Goal: Task Accomplishment & Management: Manage account settings

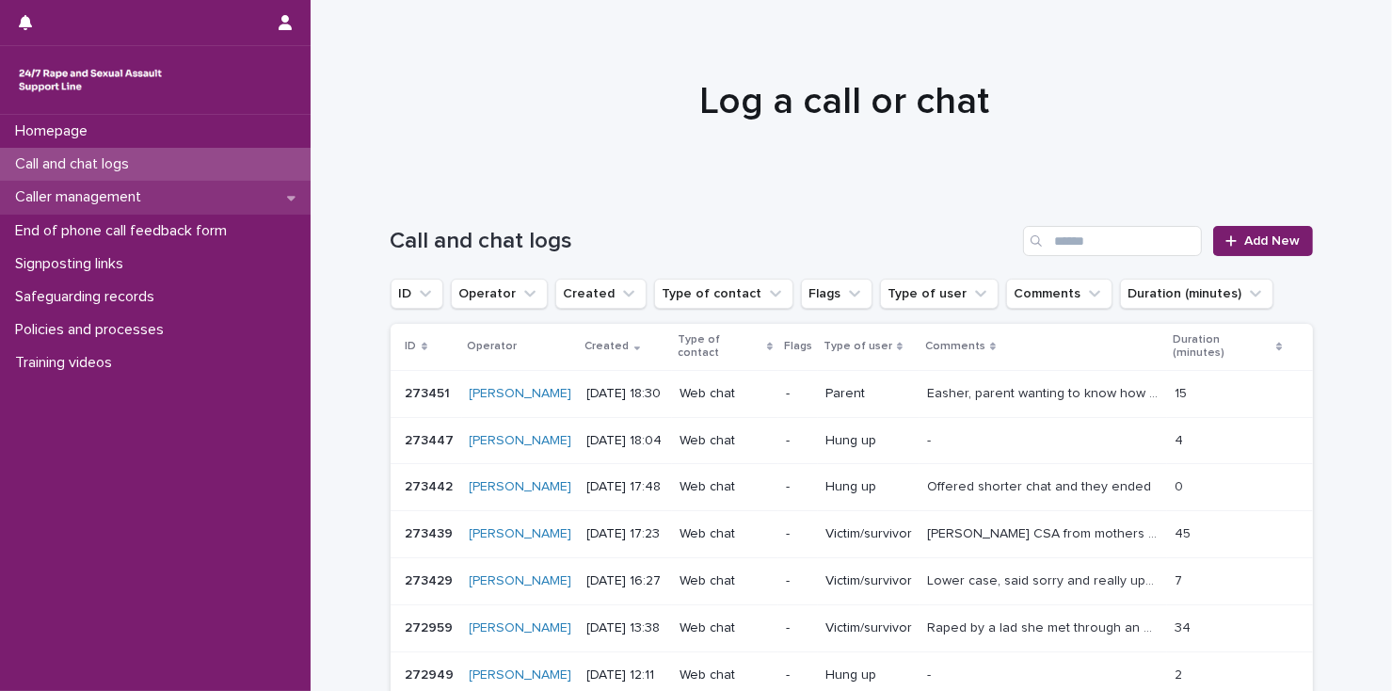
click at [133, 201] on p "Caller management" at bounding box center [82, 197] width 149 height 18
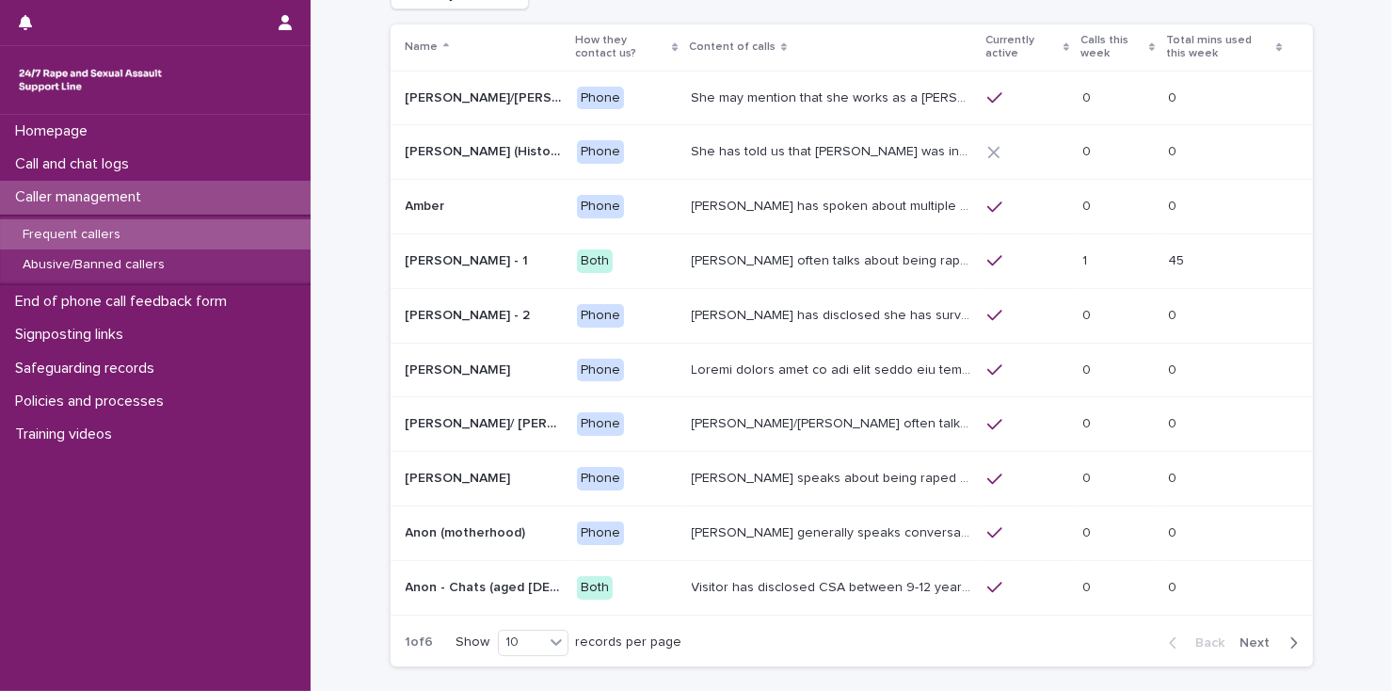
scroll to position [151, 0]
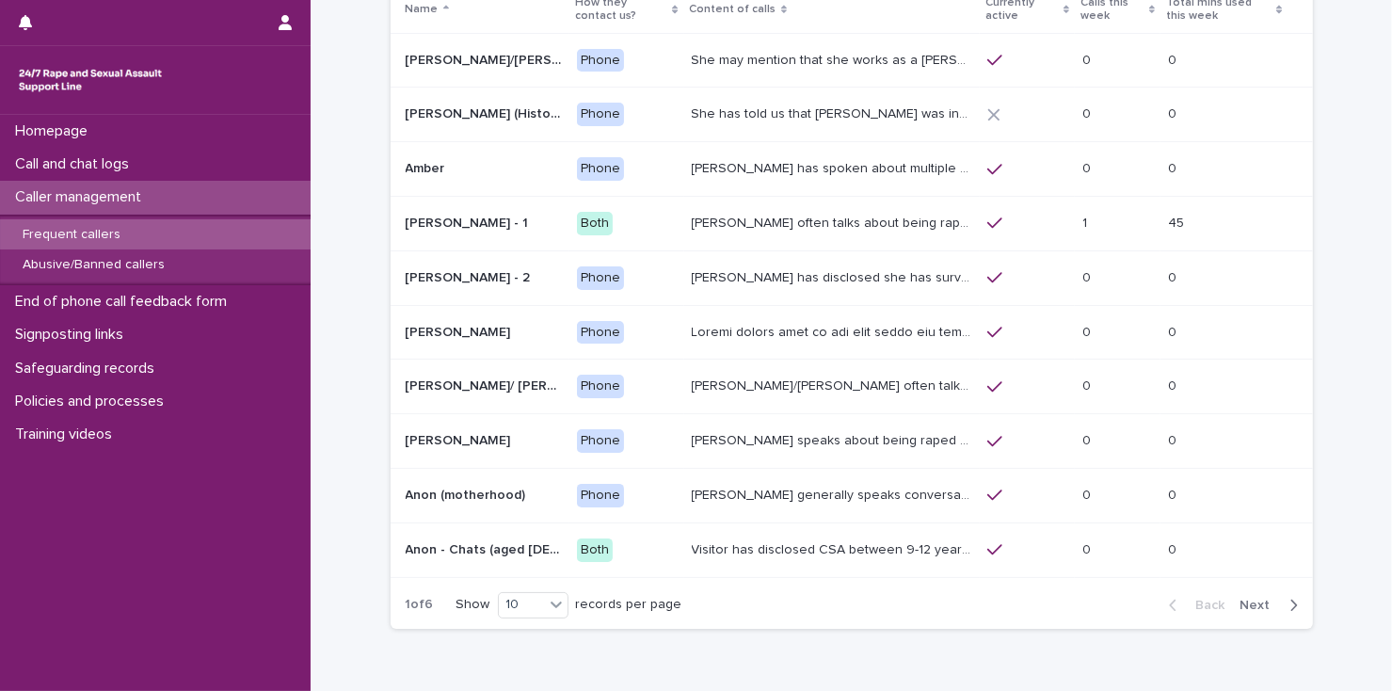
click at [809, 219] on p "[PERSON_NAME] often talks about being raped a night before or [DATE] or a month…" at bounding box center [834, 222] width 284 height 20
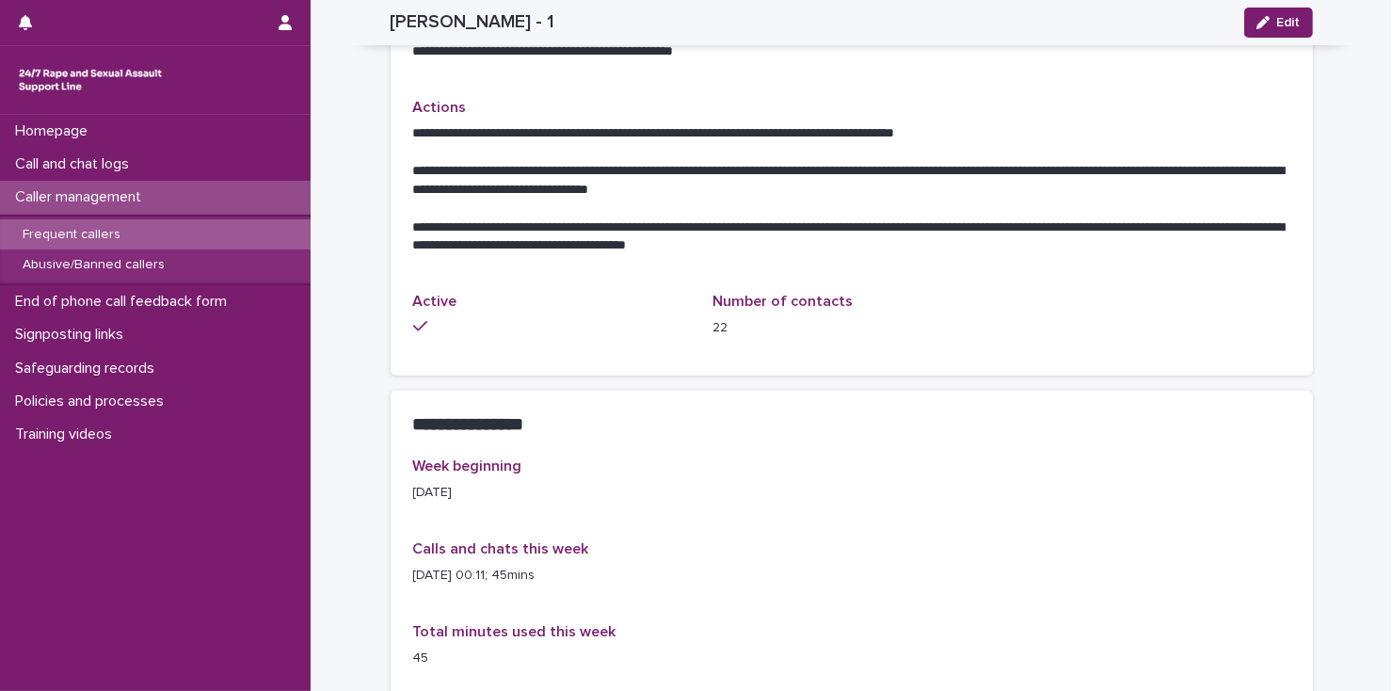
scroll to position [778, 0]
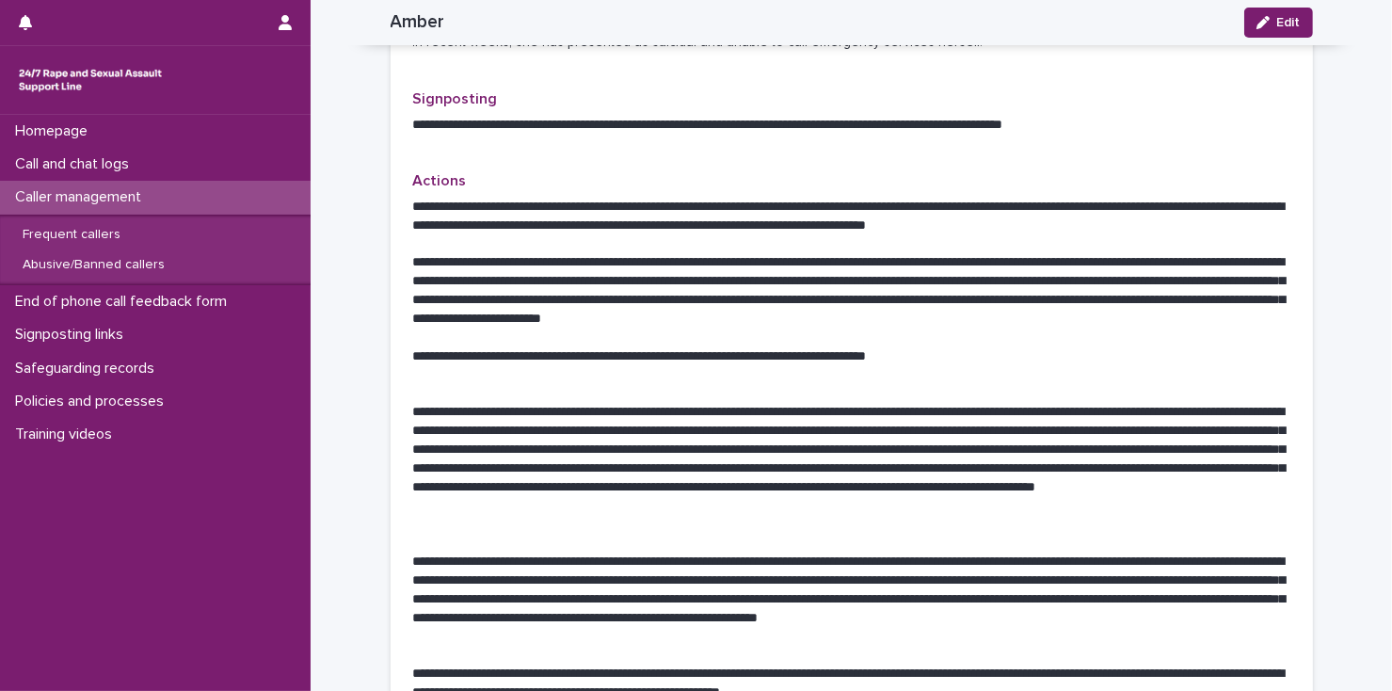
scroll to position [928, 0]
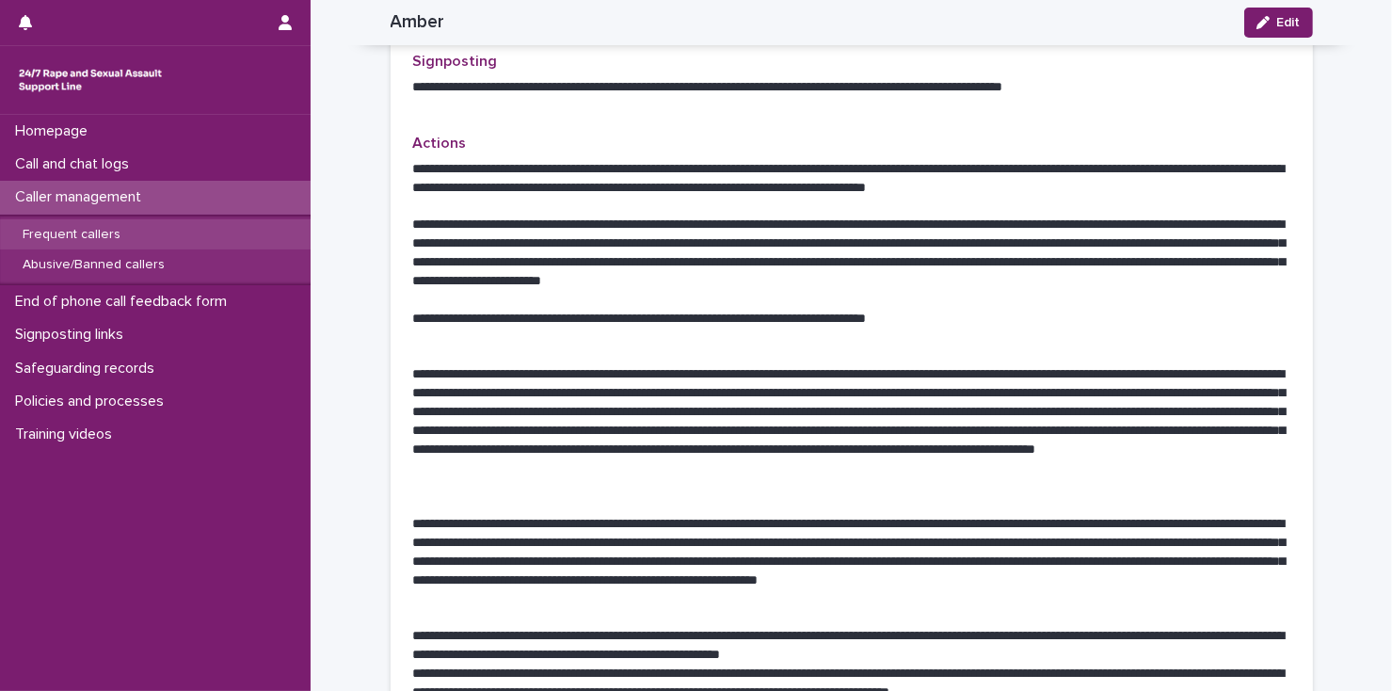
click at [90, 235] on p "Frequent callers" at bounding box center [72, 235] width 128 height 16
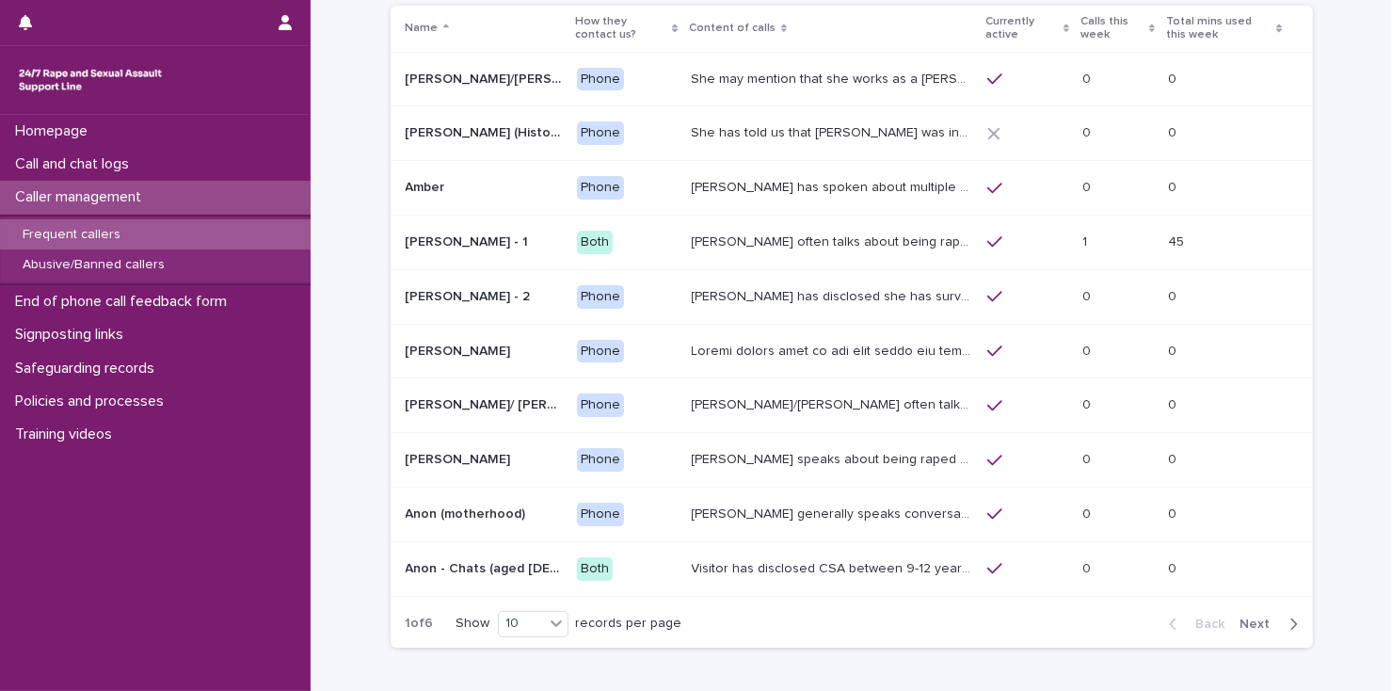
scroll to position [151, 0]
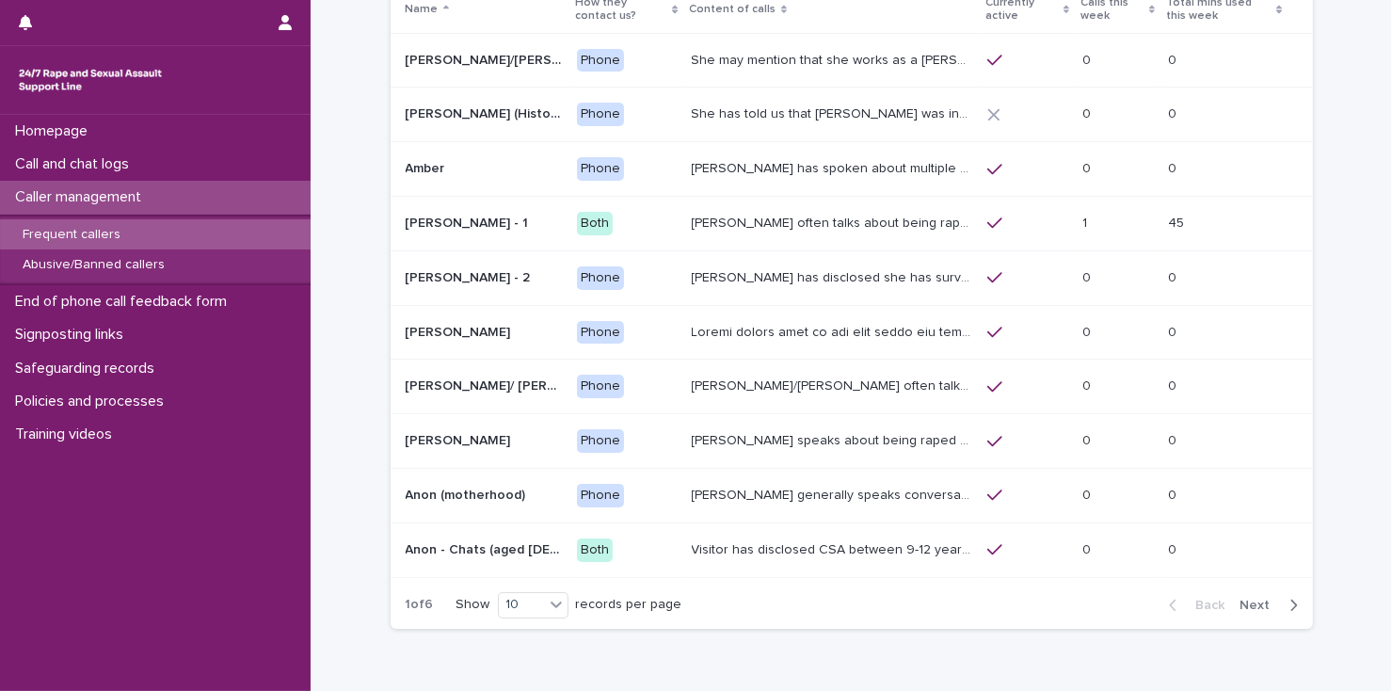
click at [1290, 601] on icon "button" at bounding box center [1293, 604] width 7 height 11
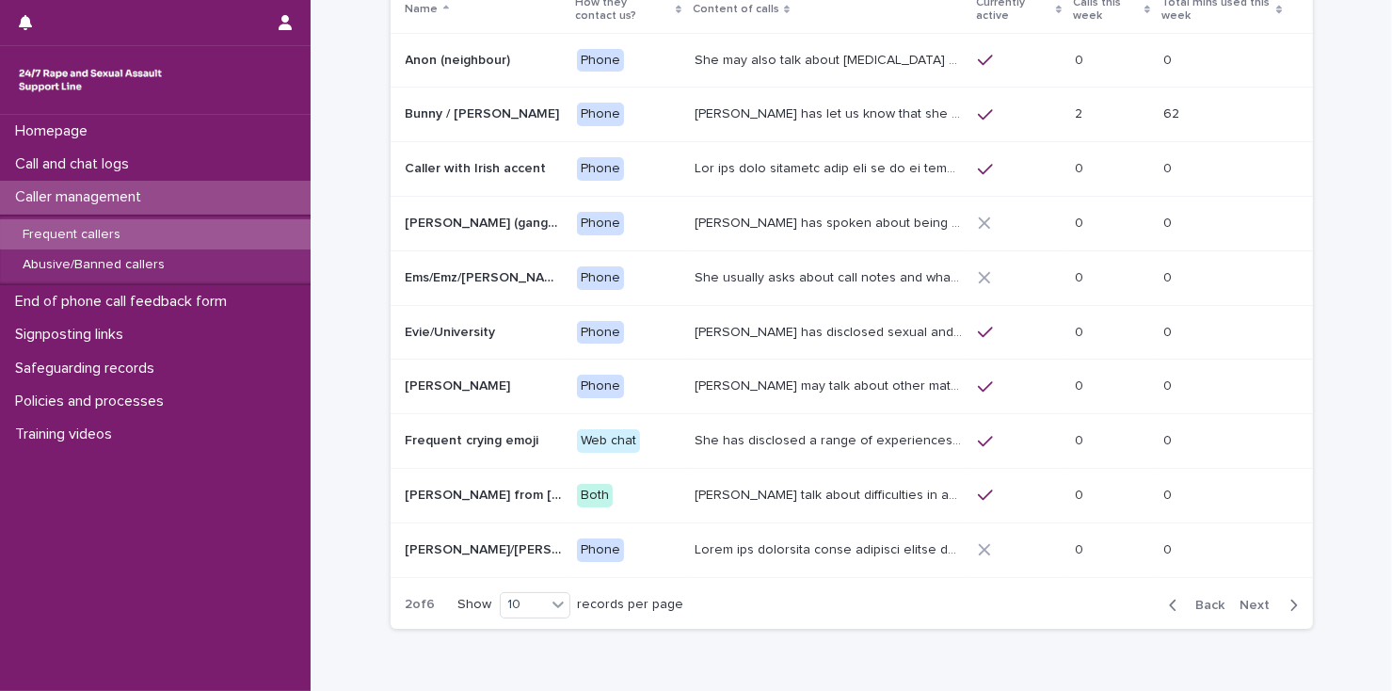
click at [1290, 601] on icon "button" at bounding box center [1293, 604] width 7 height 11
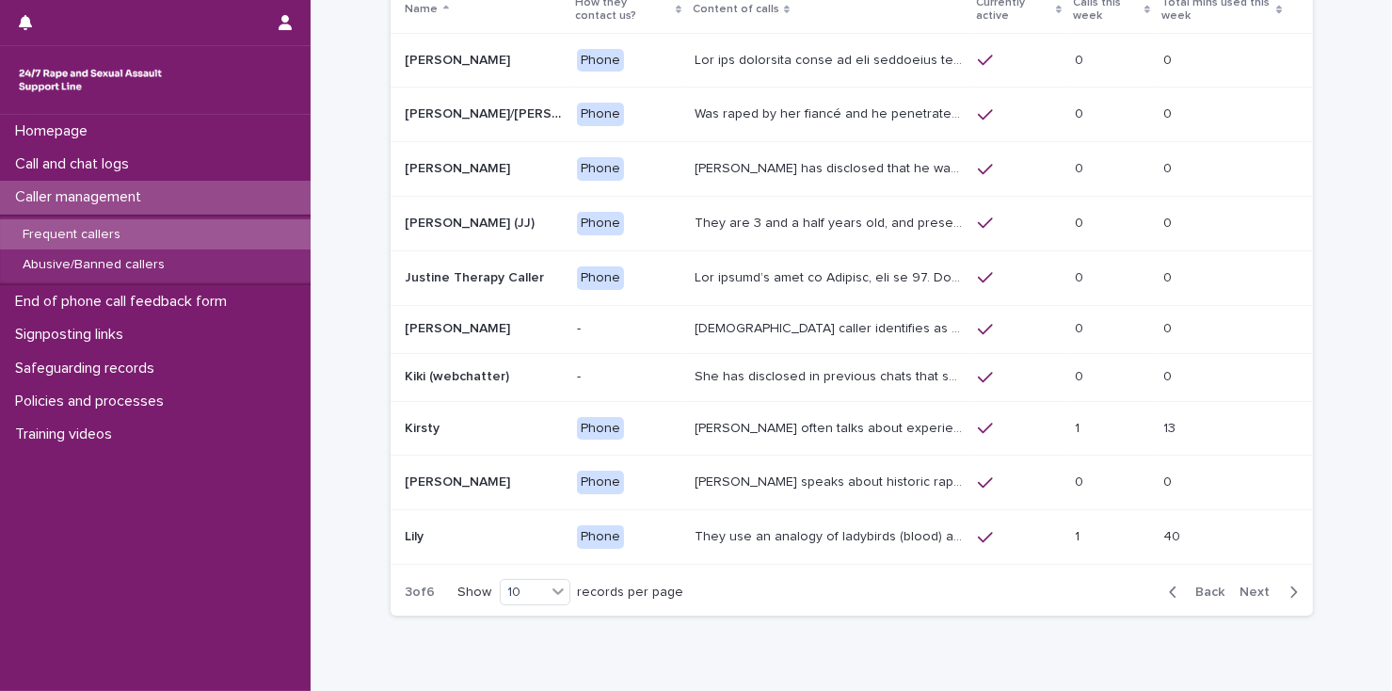
scroll to position [144, 0]
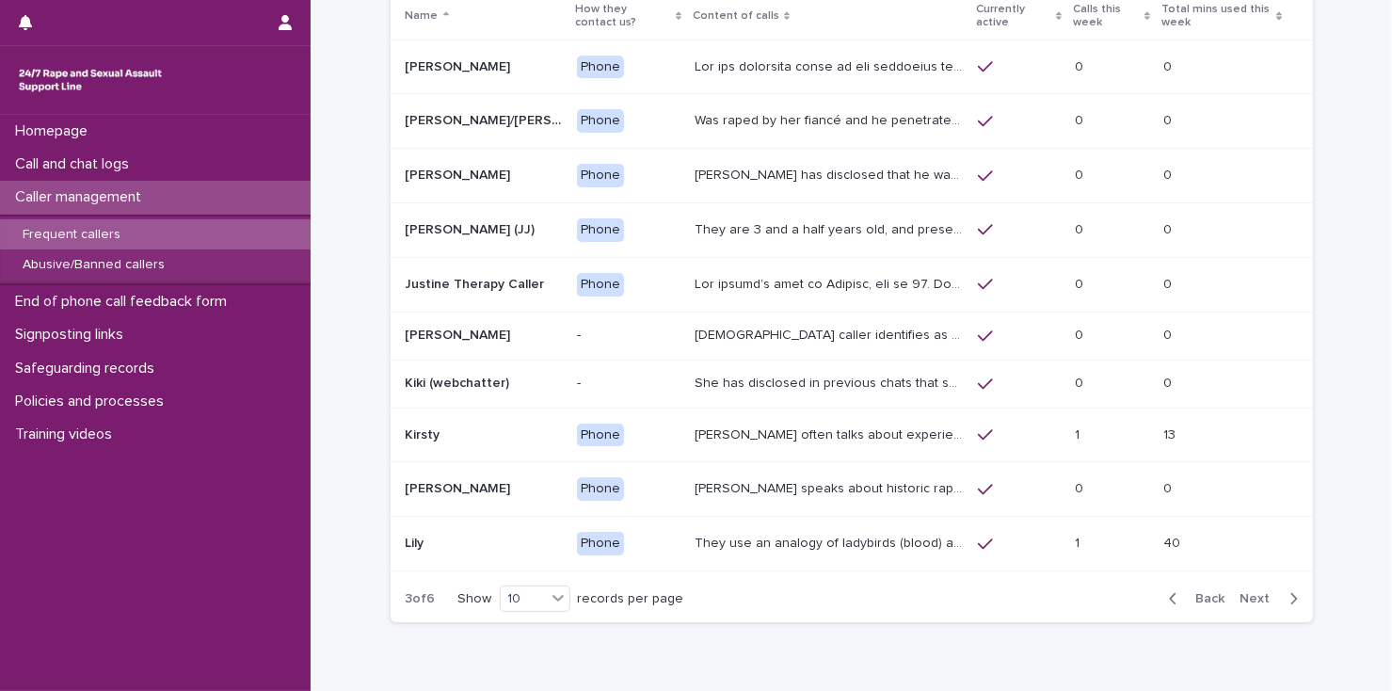
click at [1290, 596] on icon "button" at bounding box center [1294, 598] width 8 height 17
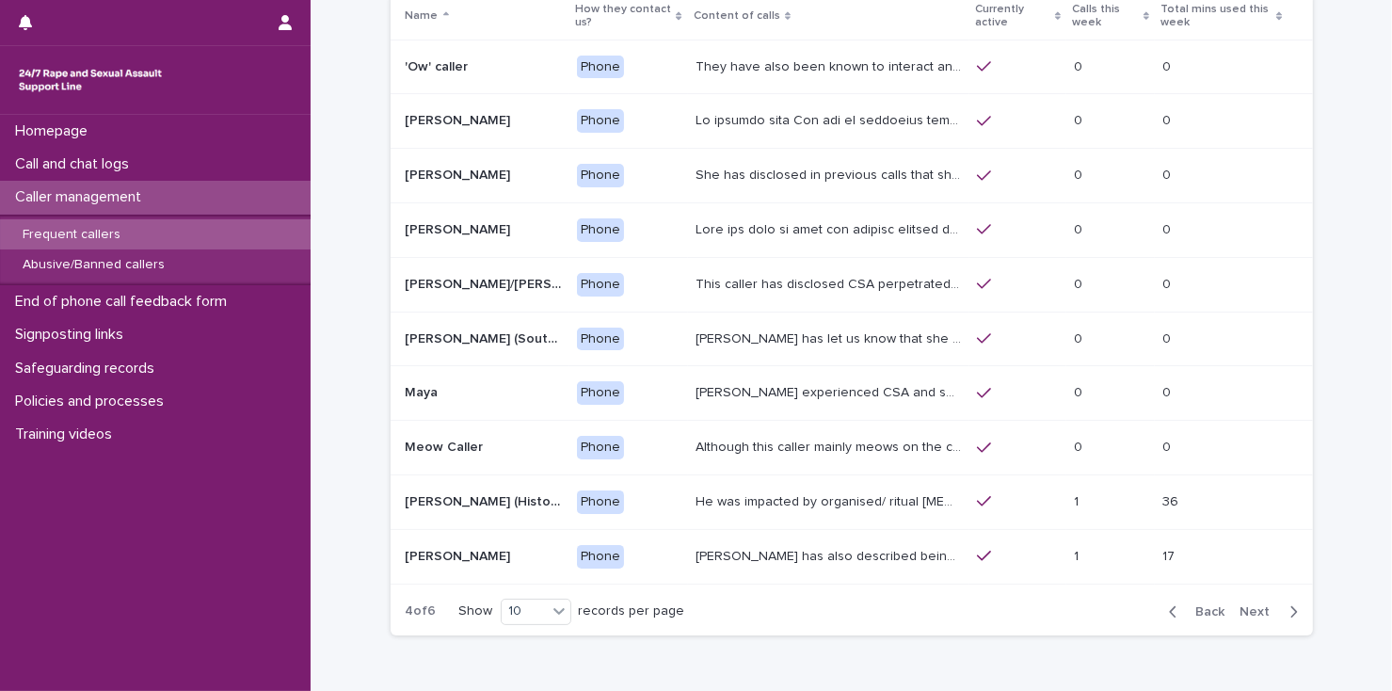
scroll to position [151, 0]
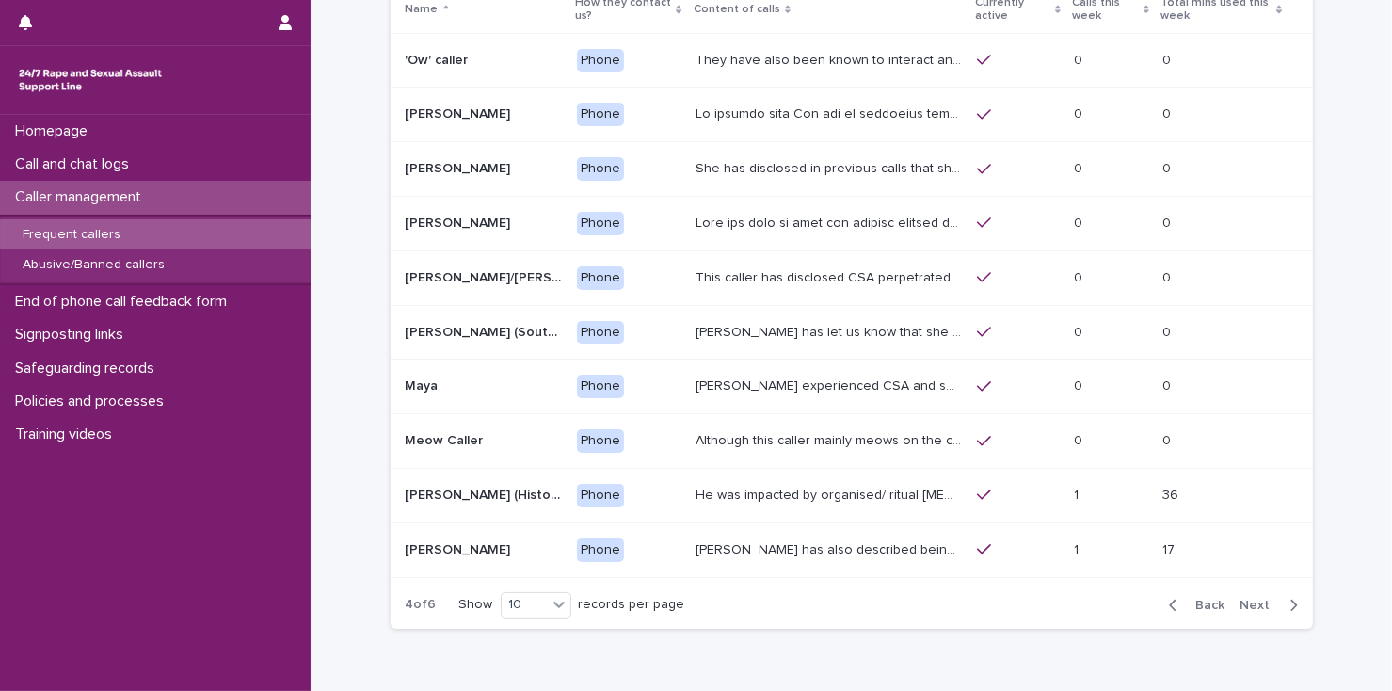
click at [1290, 597] on icon "button" at bounding box center [1294, 605] width 8 height 17
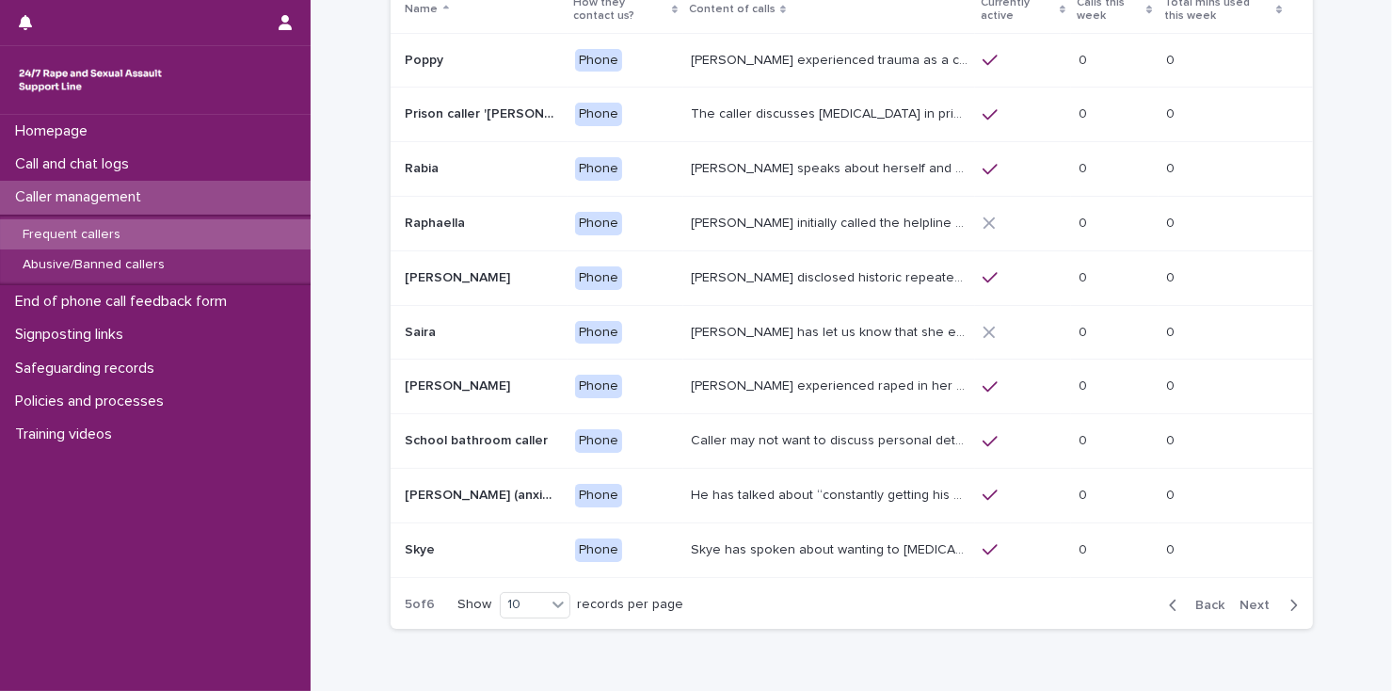
click at [1290, 597] on icon "button" at bounding box center [1294, 605] width 8 height 17
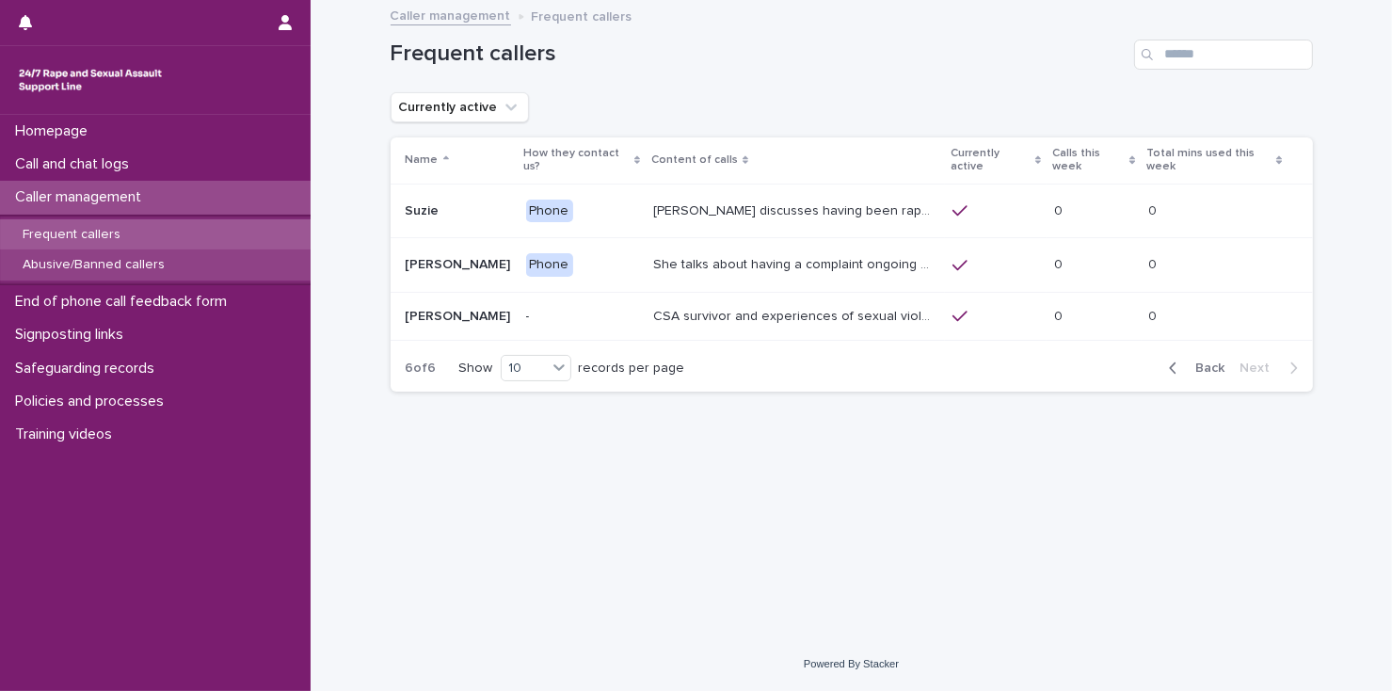
click at [136, 270] on p "Abusive/Banned callers" at bounding box center [94, 265] width 172 height 16
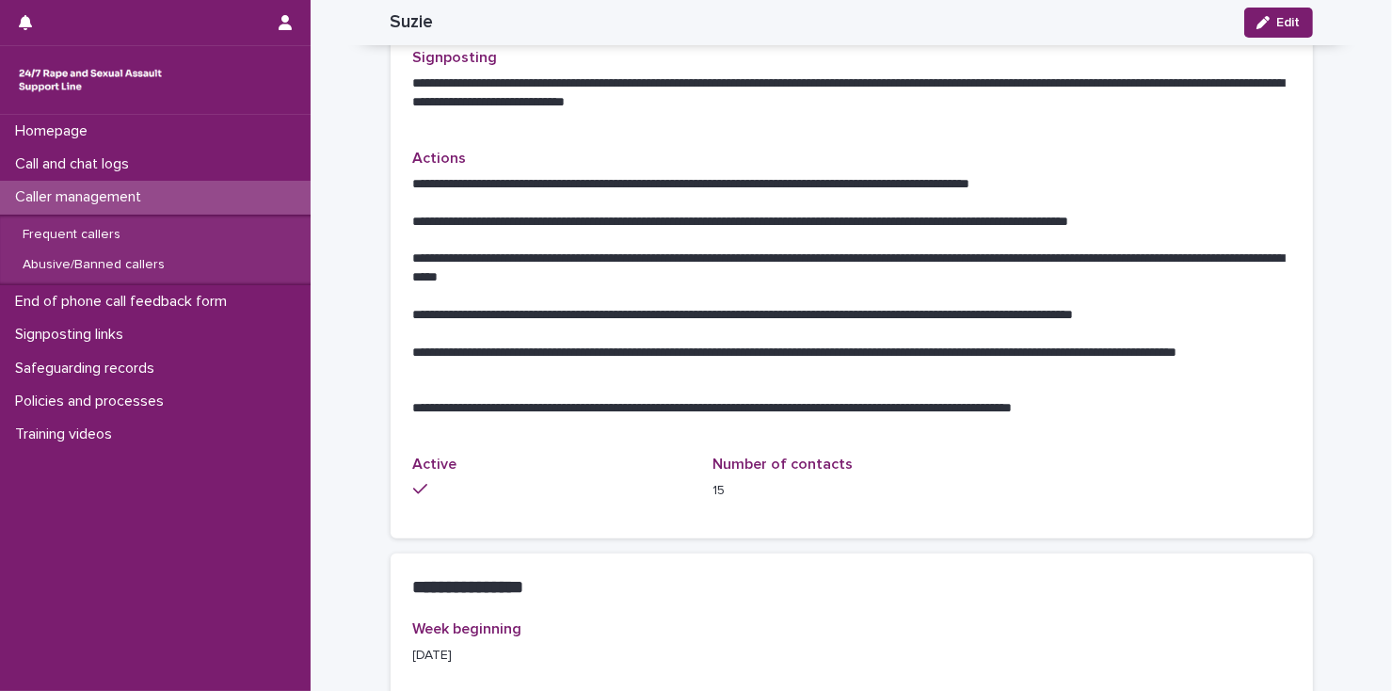
scroll to position [727, 0]
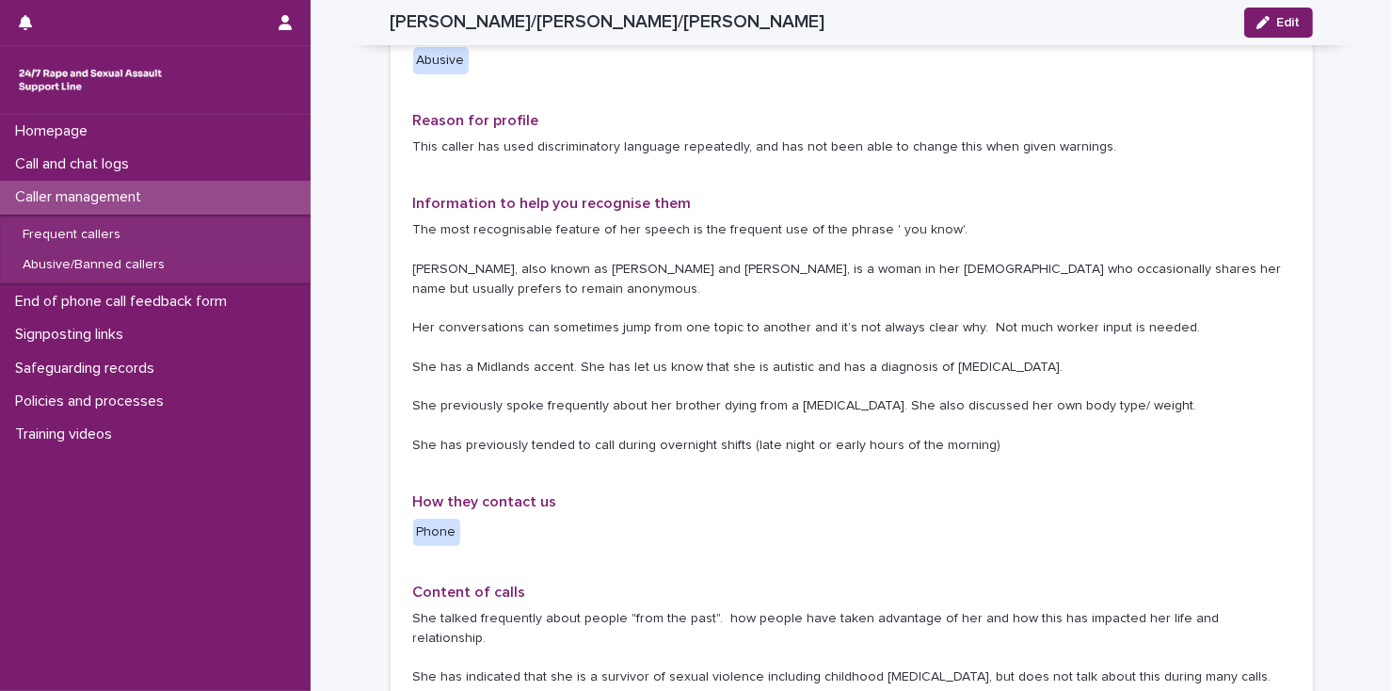
scroll to position [343, 0]
